Goal: Task Accomplishment & Management: Manage account settings

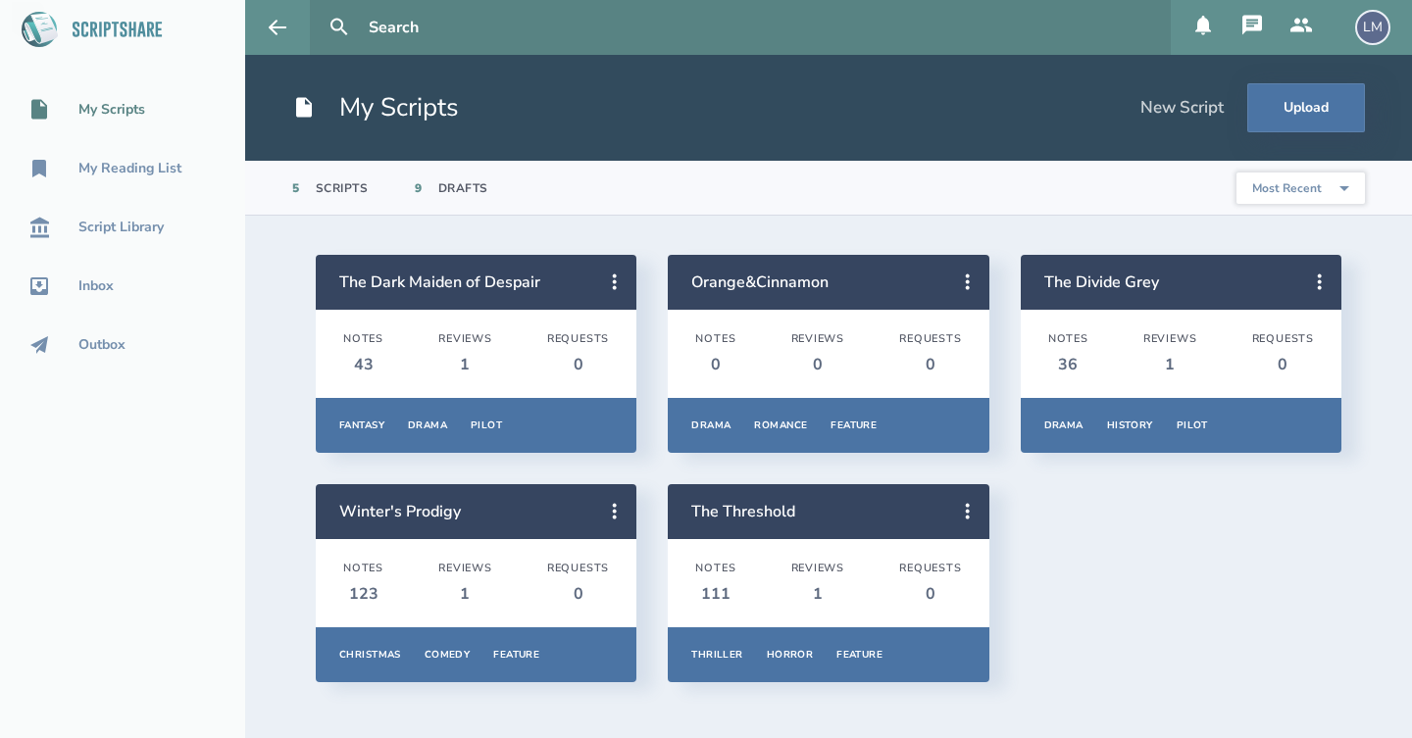
click at [1371, 31] on div "LM" at bounding box center [1372, 27] width 35 height 35
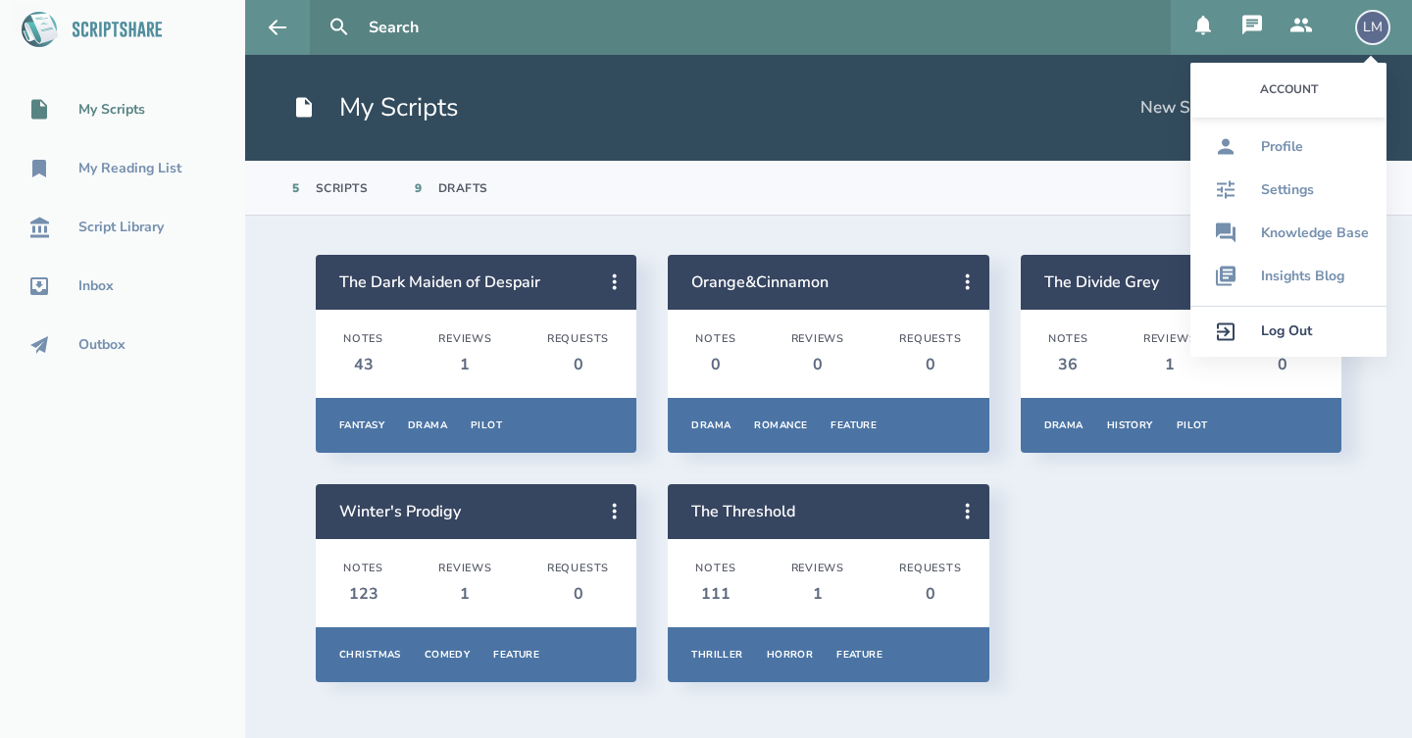
click at [1275, 342] on link "Log Out" at bounding box center [1288, 331] width 196 height 51
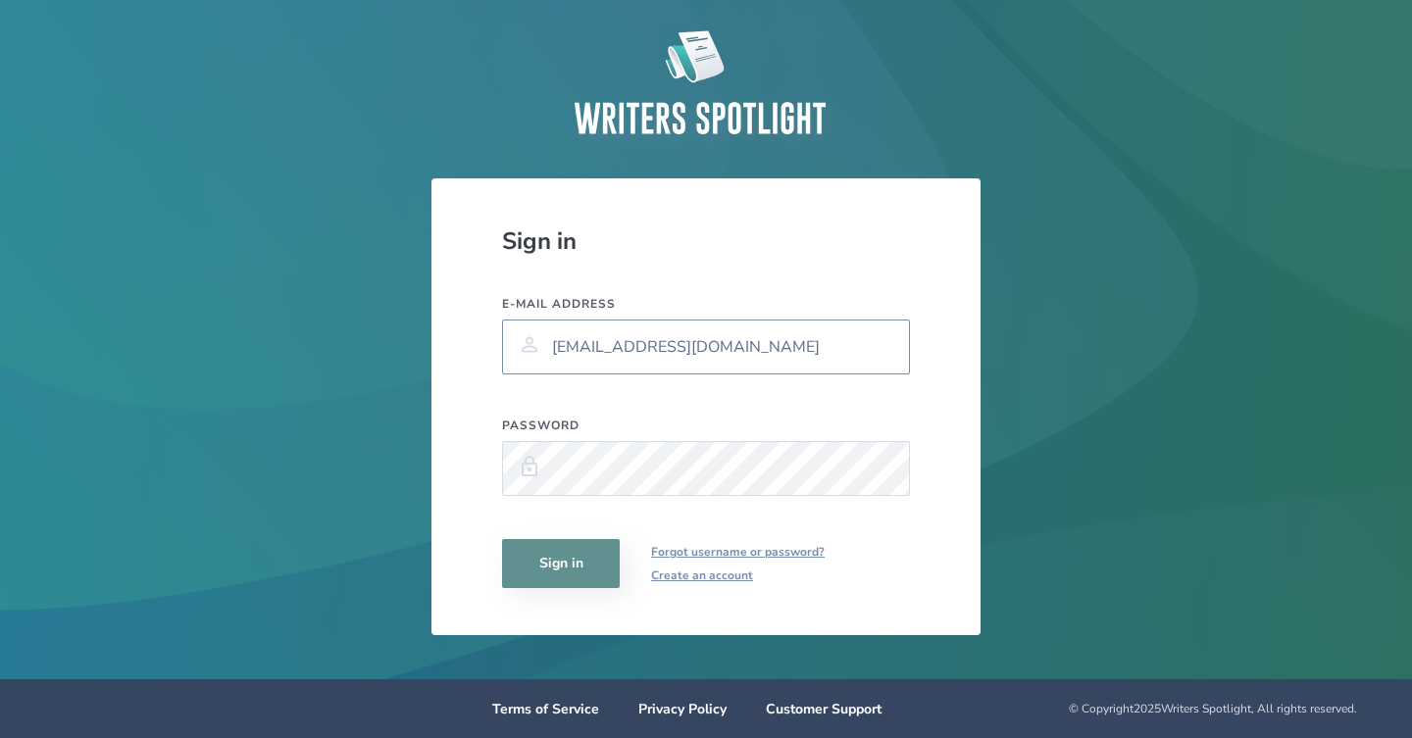
type input "[EMAIL_ADDRESS][DOMAIN_NAME]"
click at [561, 578] on button "Sign in" at bounding box center [561, 563] width 118 height 49
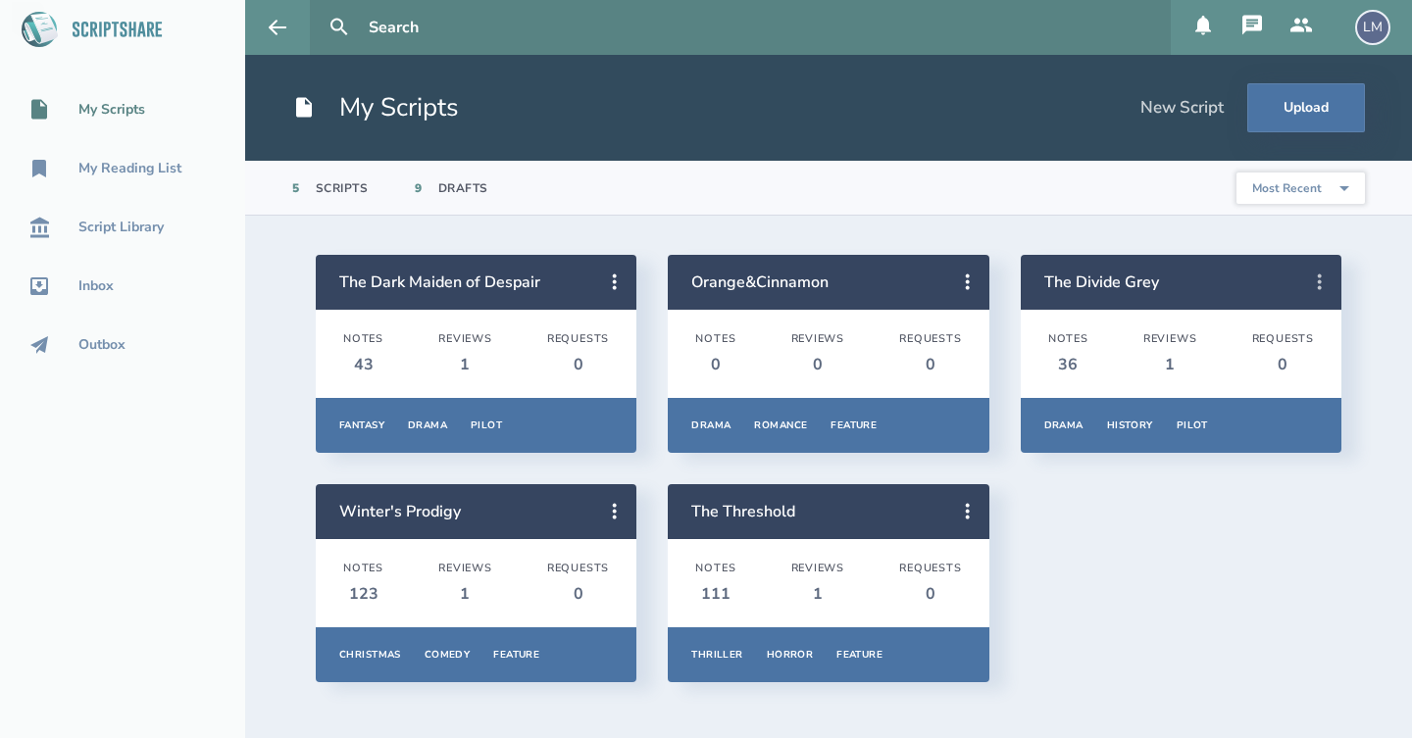
click at [1315, 287] on icon at bounding box center [1320, 283] width 24 height 24
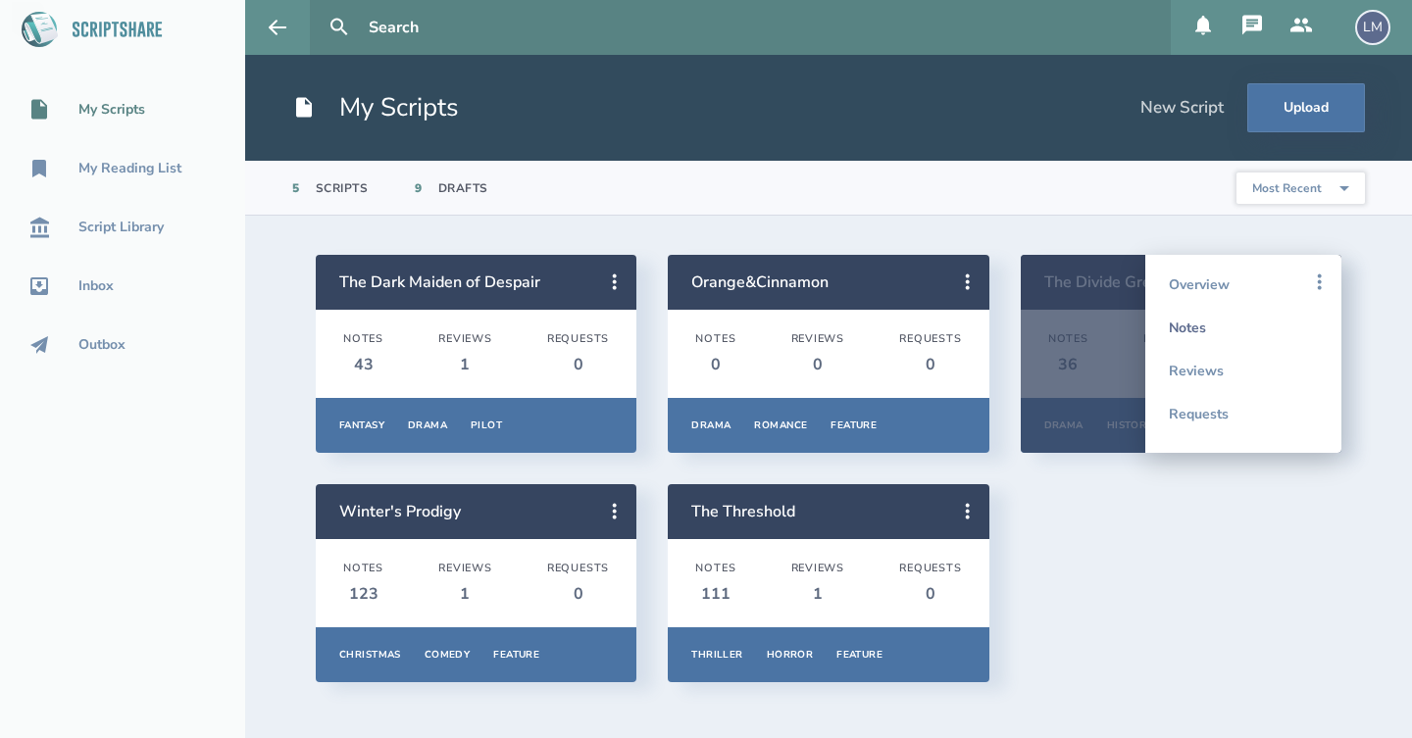
click at [1246, 335] on link "Notes" at bounding box center [1243, 327] width 149 height 43
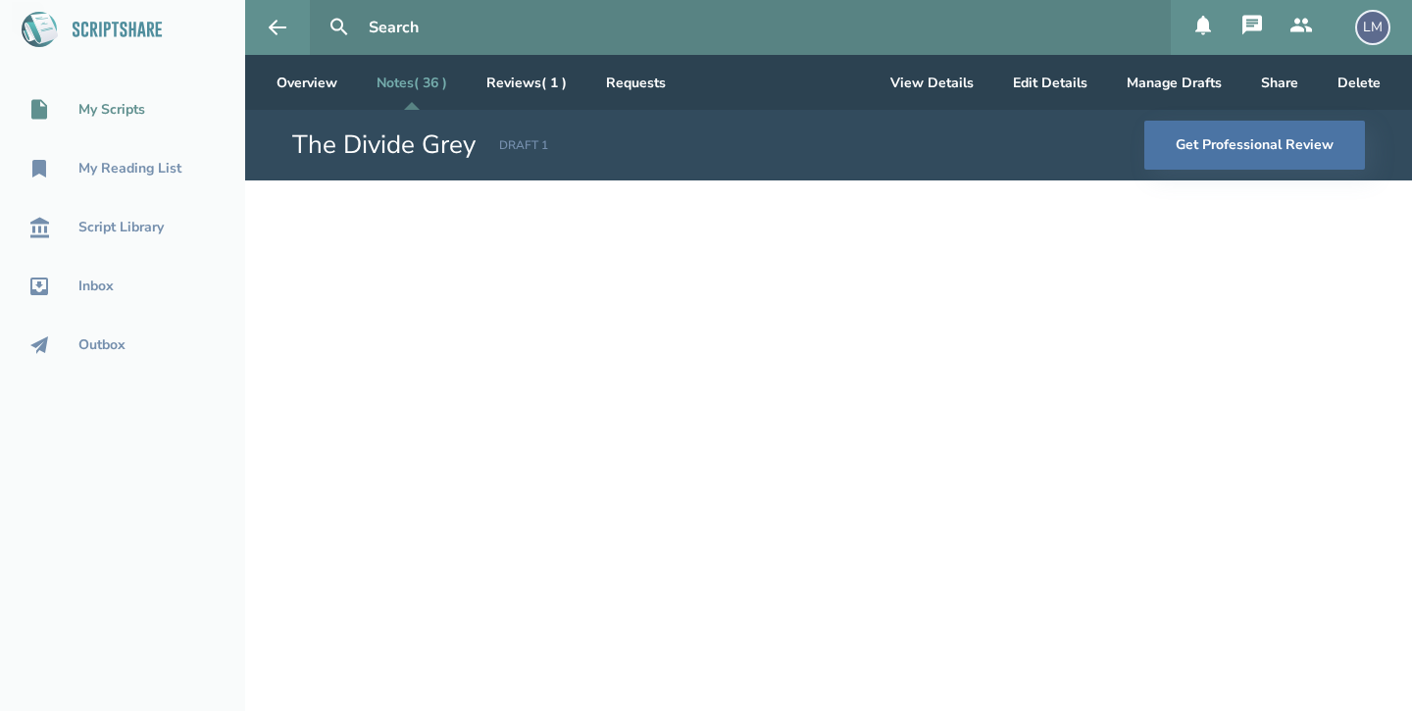
click at [112, 108] on div "My Scripts" at bounding box center [111, 110] width 67 height 16
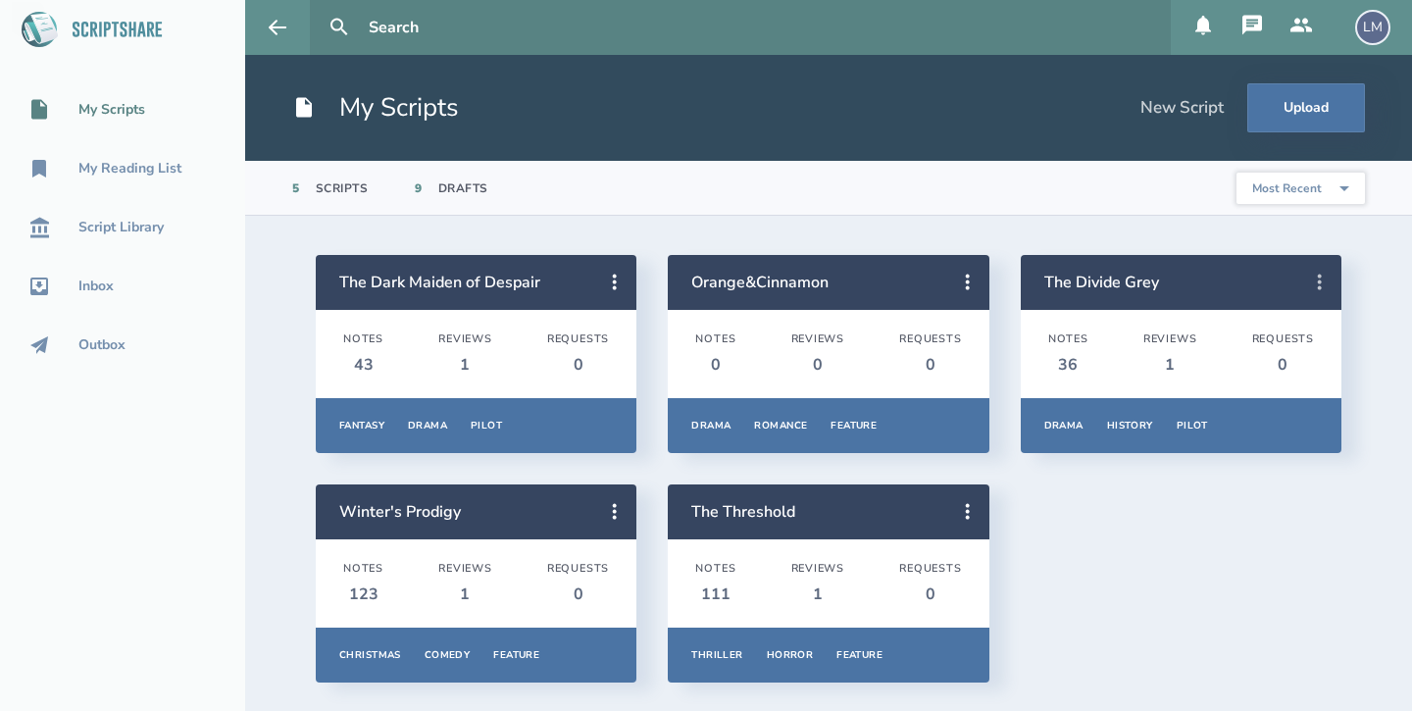
click at [1321, 289] on icon at bounding box center [1320, 282] width 4 height 16
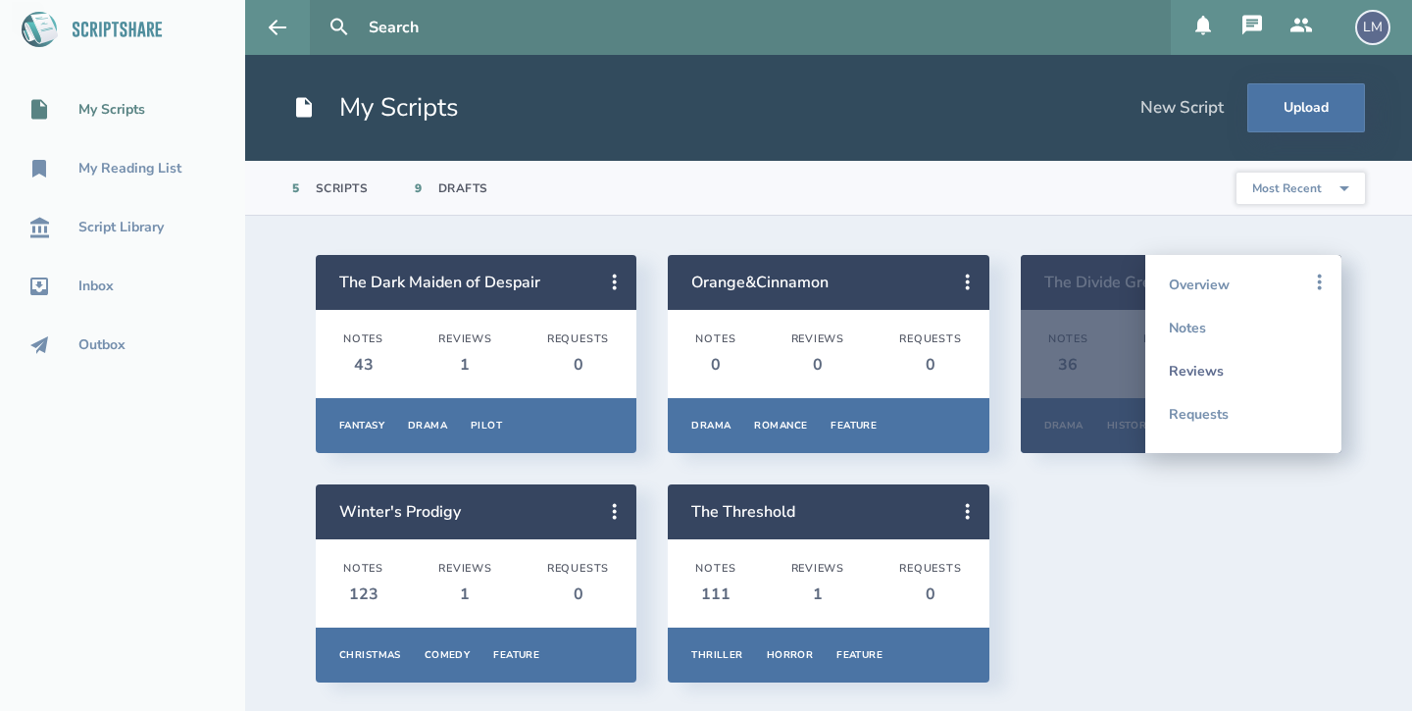
click at [1209, 376] on link "Reviews" at bounding box center [1243, 370] width 149 height 43
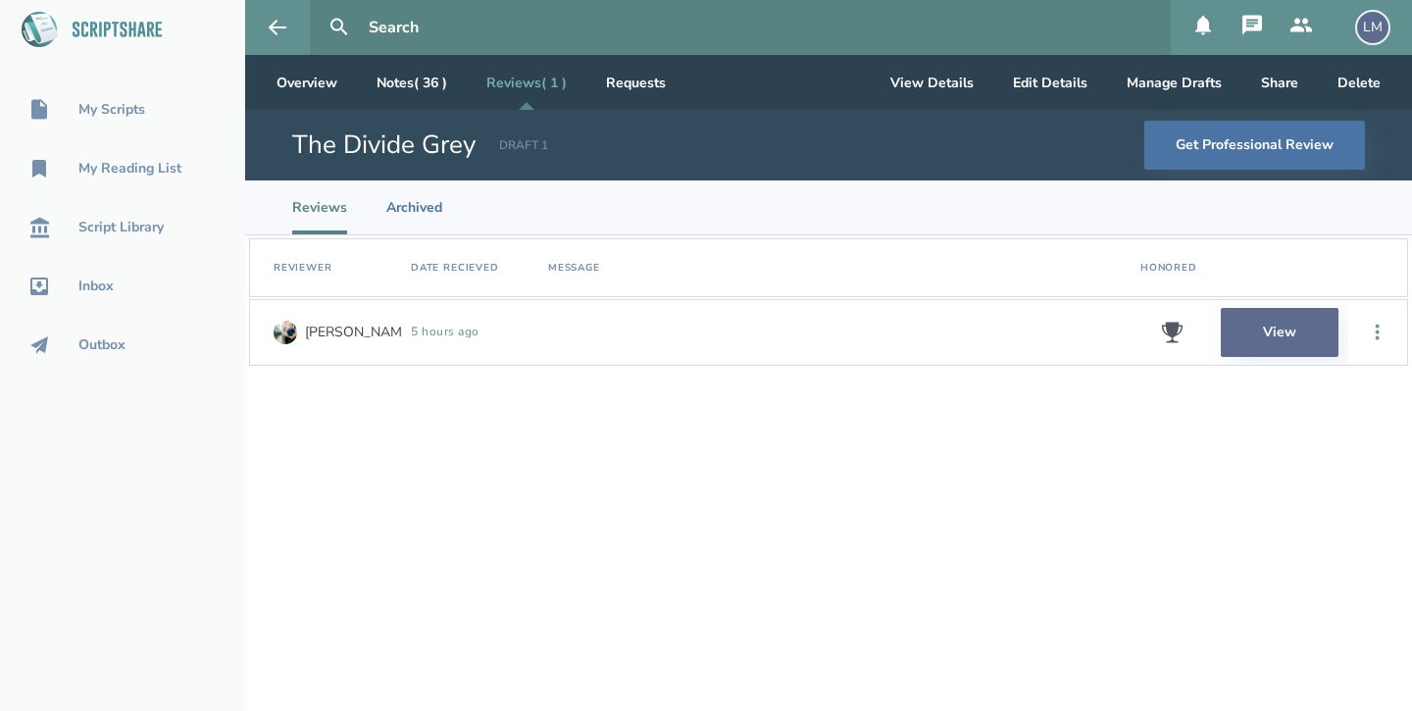
click at [1253, 339] on link "View" at bounding box center [1280, 332] width 118 height 49
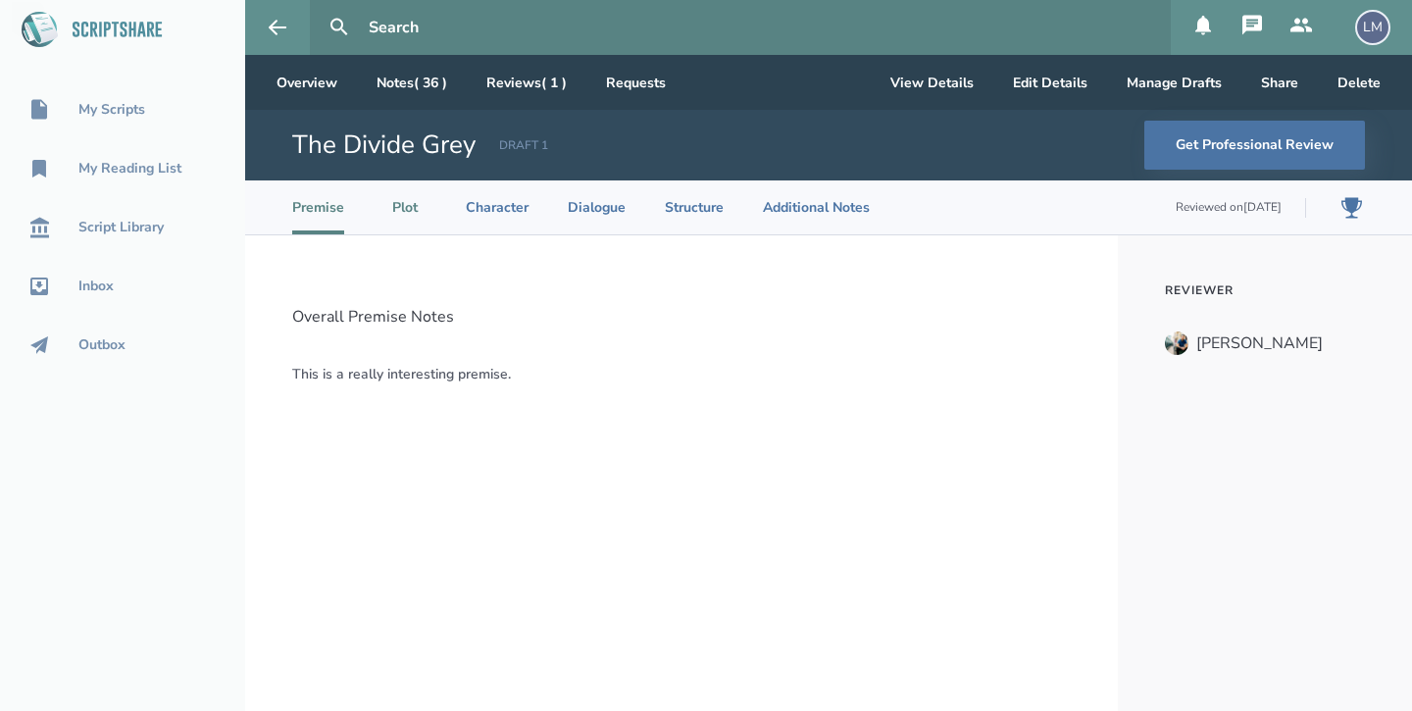
click at [394, 210] on li "Plot" at bounding box center [404, 207] width 43 height 54
click at [498, 204] on li "Character" at bounding box center [497, 207] width 63 height 54
click at [585, 206] on li "Dialogue" at bounding box center [597, 207] width 58 height 54
click at [677, 206] on li "Structure" at bounding box center [694, 207] width 59 height 54
click at [817, 205] on li "Additional Notes" at bounding box center [816, 207] width 107 height 54
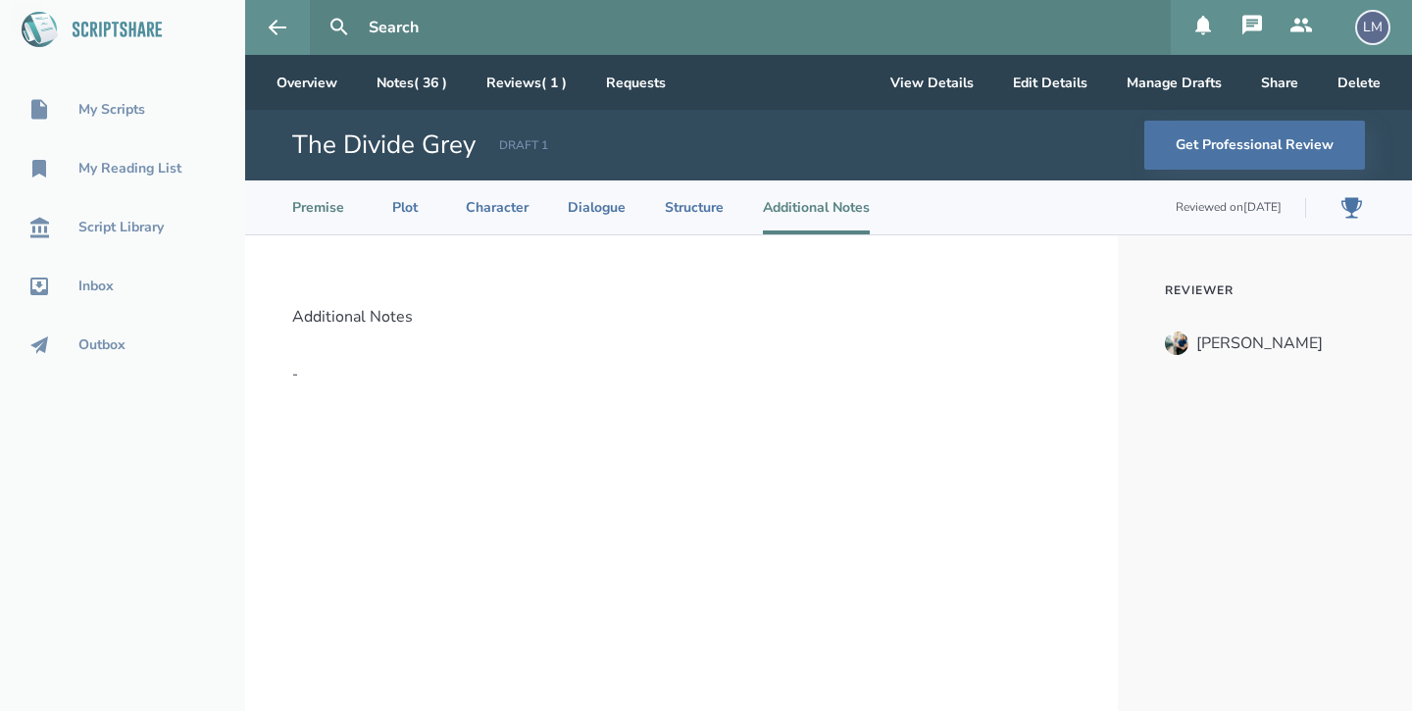
click at [309, 202] on li "Premise" at bounding box center [318, 207] width 52 height 54
click at [117, 113] on div "My Scripts" at bounding box center [111, 110] width 67 height 16
